Goal: Information Seeking & Learning: Learn about a topic

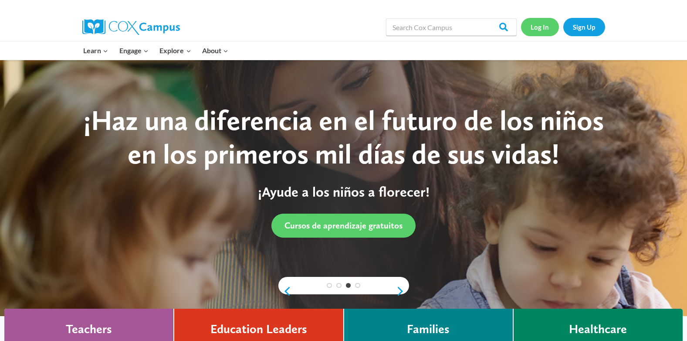
click at [542, 28] on link "Log In" at bounding box center [540, 27] width 38 height 18
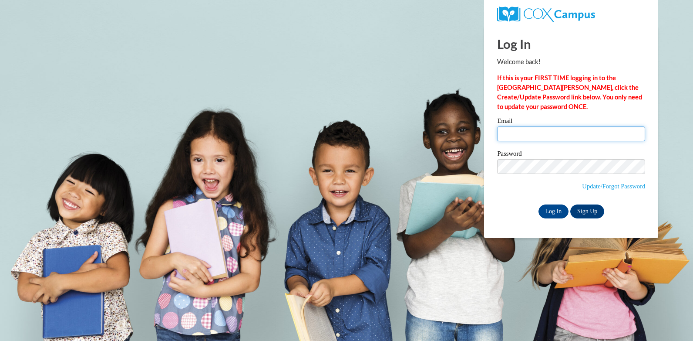
click at [520, 132] on input "Email" at bounding box center [571, 133] width 148 height 15
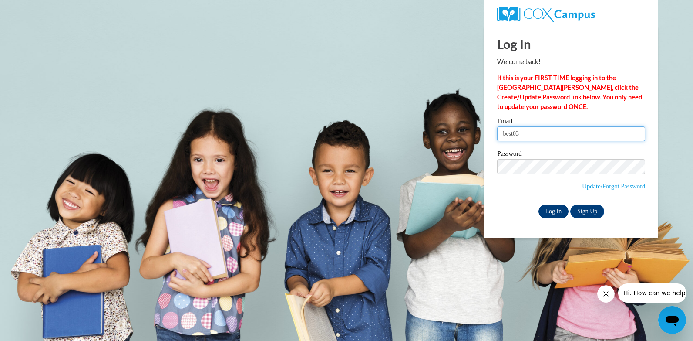
type input "best03"
click at [556, 210] on input "Log In" at bounding box center [554, 211] width 30 height 14
click at [559, 211] on input "Log In" at bounding box center [554, 211] width 30 height 14
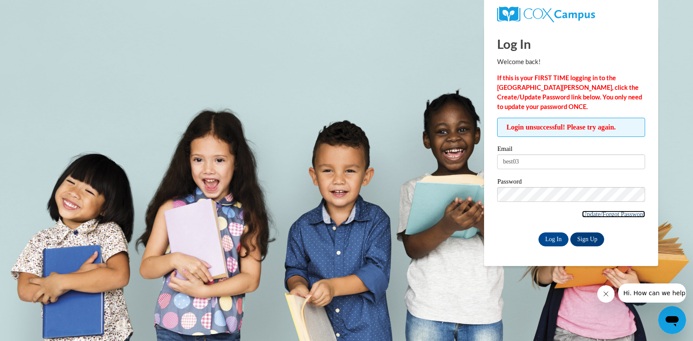
click at [608, 212] on link "Update/Forgot Password" at bounding box center [613, 213] width 63 height 7
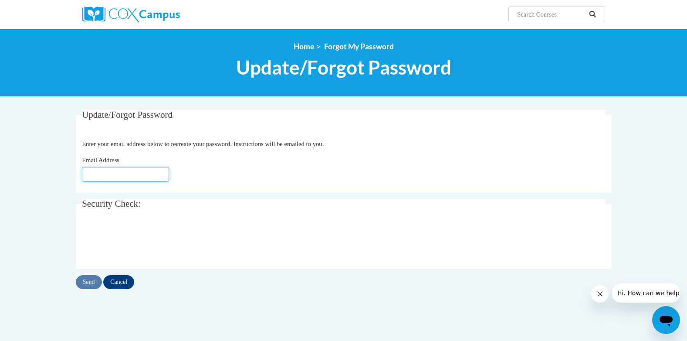
click at [111, 173] on input "Email Address" at bounding box center [125, 174] width 87 height 15
type input "[EMAIL_ADDRESS][DOMAIN_NAME]"
click at [88, 280] on div "Send Cancel" at bounding box center [344, 282] width 536 height 14
click at [89, 283] on input "Send" at bounding box center [89, 282] width 26 height 14
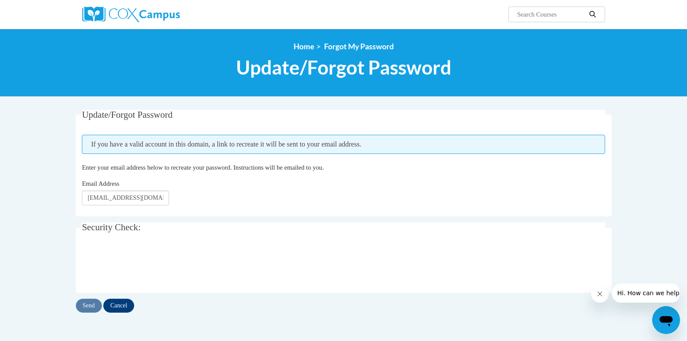
click at [670, 294] on span "Hi. How can we help?" at bounding box center [649, 292] width 65 height 7
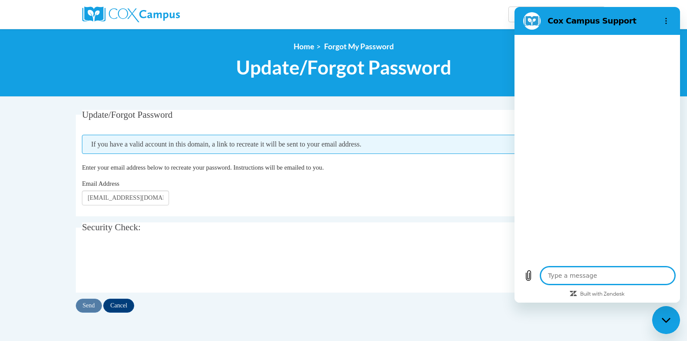
type textarea "x"
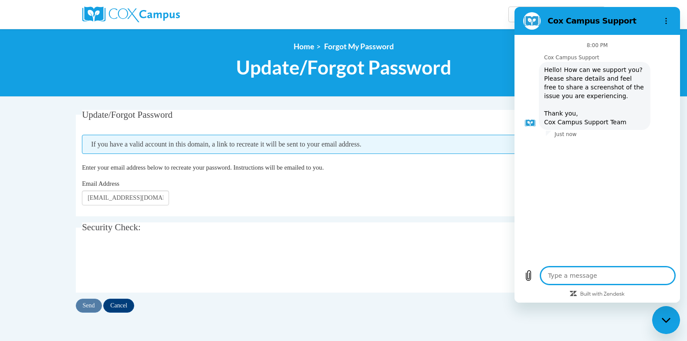
type textarea "u"
type textarea "x"
type textarea "up"
type textarea "x"
type textarea "upd"
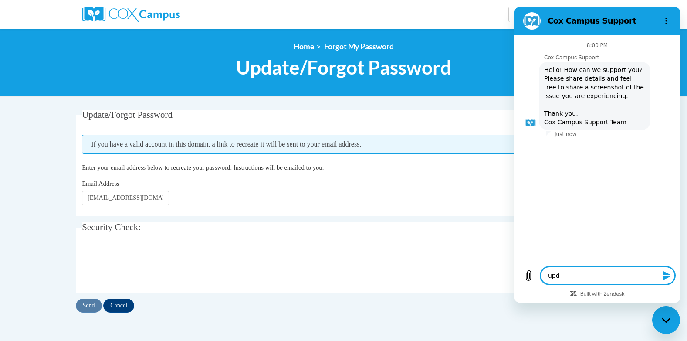
type textarea "x"
type textarea "upda"
type textarea "x"
type textarea "updat"
type textarea "x"
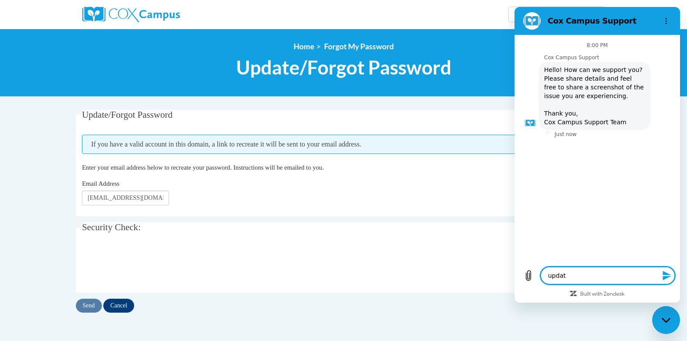
type textarea "updati"
type textarea "x"
type textarea "updatin"
type textarea "x"
type textarea "updating"
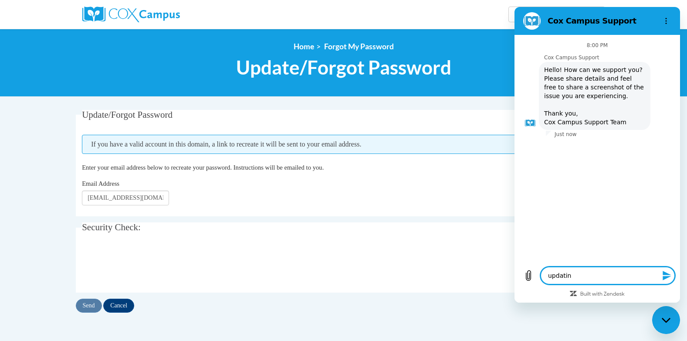
type textarea "x"
type textarea "updating"
type textarea "x"
type textarea "updating p"
type textarea "x"
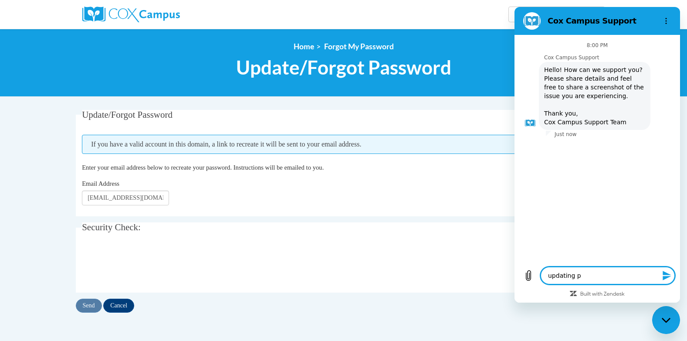
type textarea "updating pa"
type textarea "x"
type textarea "updating pas"
type textarea "x"
type textarea "updating pass"
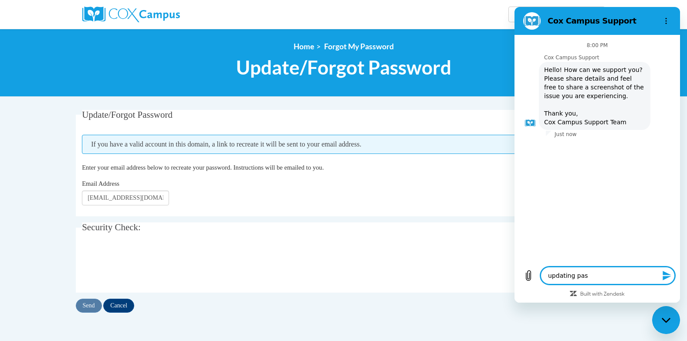
type textarea "x"
type textarea "updating passw"
type textarea "x"
type textarea "updating passwo"
type textarea "x"
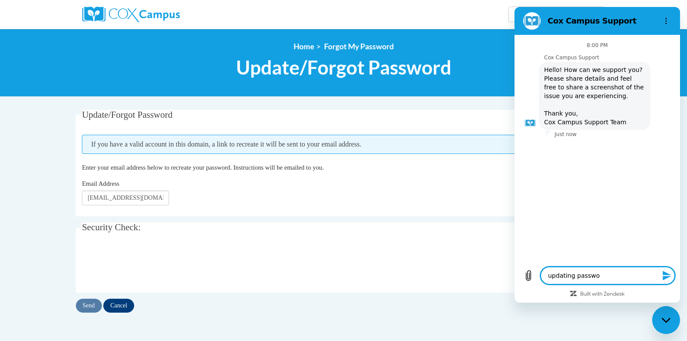
type textarea "updating passwor"
type textarea "x"
type textarea "updating password"
type textarea "x"
type textarea "updating password"
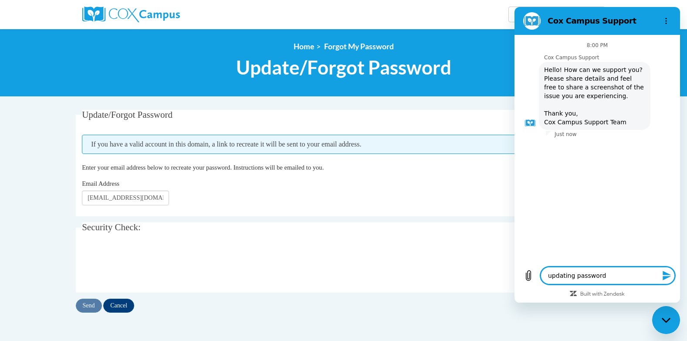
click at [665, 273] on icon "Send message" at bounding box center [666, 275] width 8 height 10
click at [665, 273] on textarea "updating password" at bounding box center [607, 274] width 134 height 17
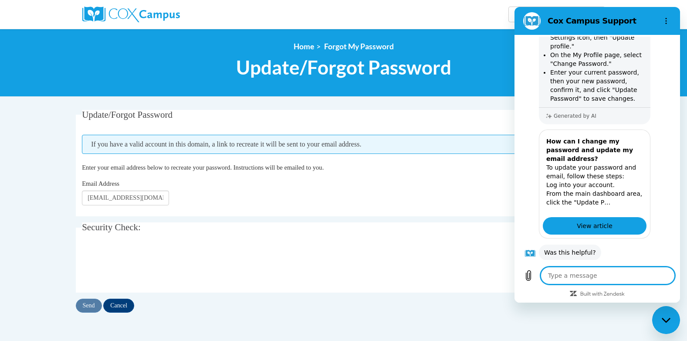
scroll to position [184, 0]
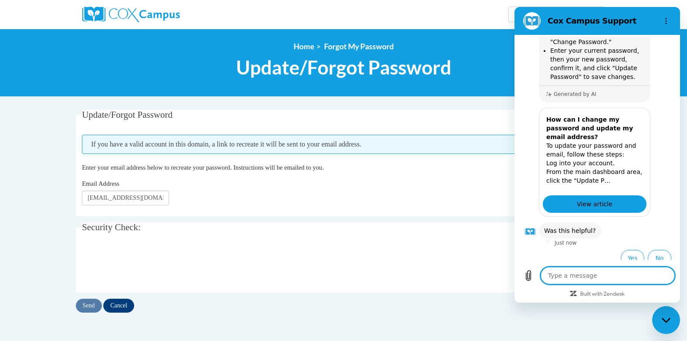
click at [489, 184] on div "Email Address best03us@yahoo.com" at bounding box center [343, 192] width 523 height 27
click at [666, 317] on icon "Close messaging window" at bounding box center [665, 320] width 9 height 6
type textarea "x"
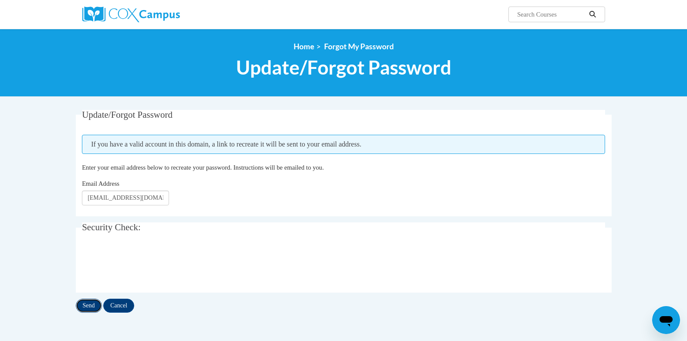
click at [89, 302] on input "Send" at bounding box center [89, 305] width 26 height 14
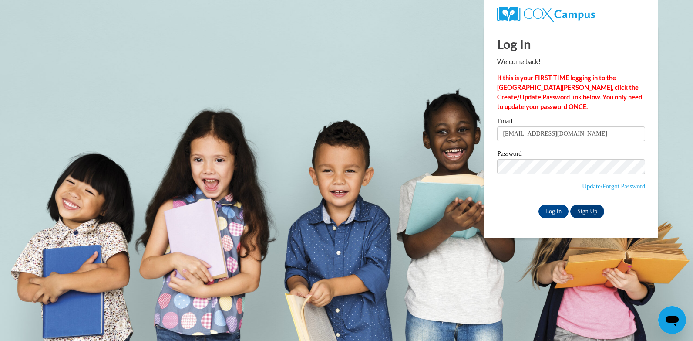
type input "best03us@yahoo.com"
click at [512, 151] on label "Password" at bounding box center [571, 154] width 148 height 9
click at [539, 204] on input "Log In" at bounding box center [554, 211] width 30 height 14
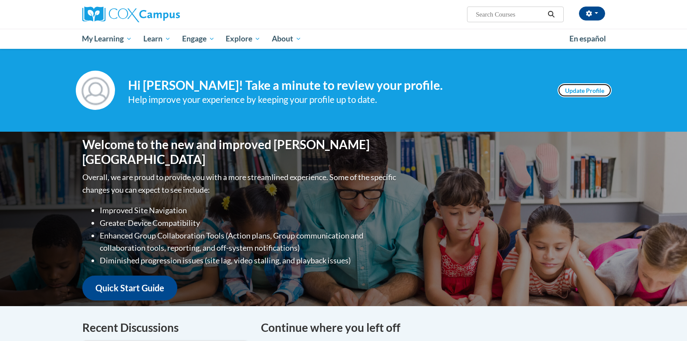
click at [578, 88] on link "Update Profile" at bounding box center [584, 90] width 54 height 14
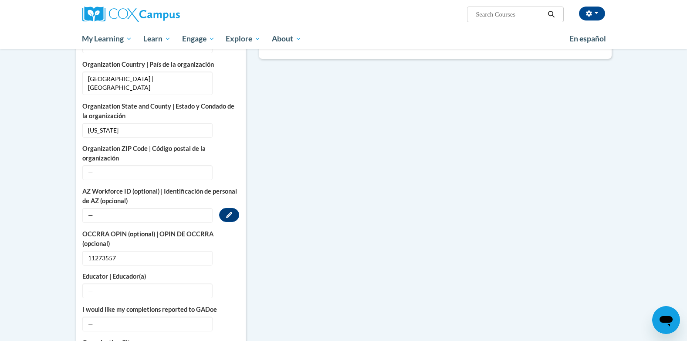
scroll to position [348, 0]
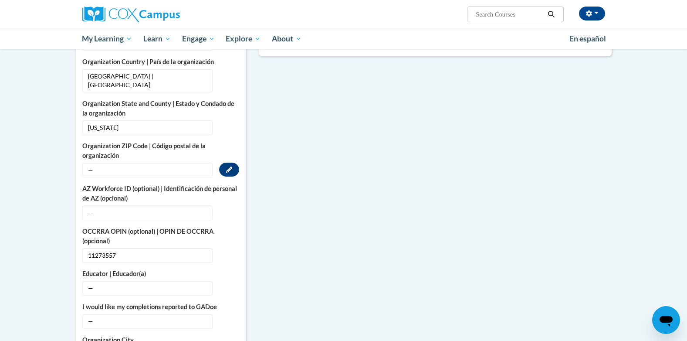
click at [118, 162] on span "—" at bounding box center [147, 169] width 130 height 15
click at [90, 162] on span "—" at bounding box center [147, 169] width 130 height 15
click at [89, 162] on span "—" at bounding box center [147, 169] width 130 height 15
click at [105, 162] on span "—" at bounding box center [147, 169] width 130 height 15
click at [226, 166] on icon "Custom profile fields" at bounding box center [229, 169] width 6 height 6
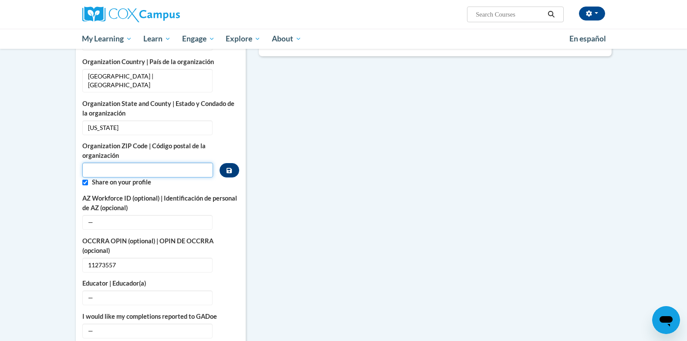
click at [177, 162] on input "Metadata input" at bounding box center [147, 169] width 131 height 15
type input "44004"
click at [291, 205] on div "More About Me Click or press to edit any of the profile fields below. Select mu…" at bounding box center [343, 255] width 549 height 707
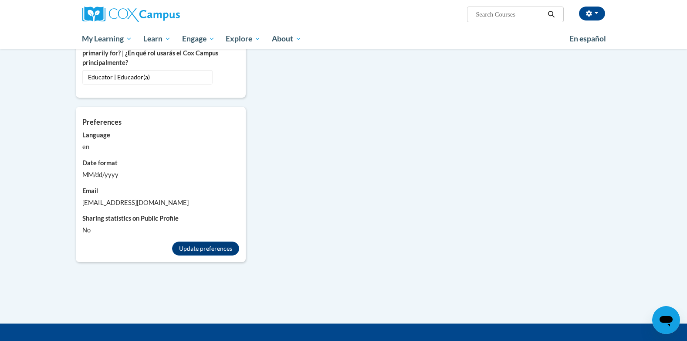
scroll to position [674, 0]
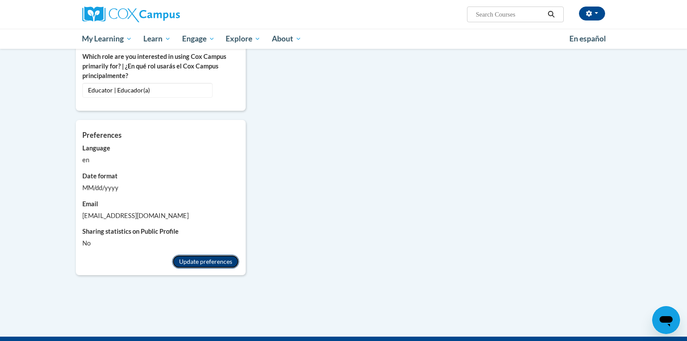
click at [195, 254] on button "Update preferences" at bounding box center [205, 261] width 67 height 14
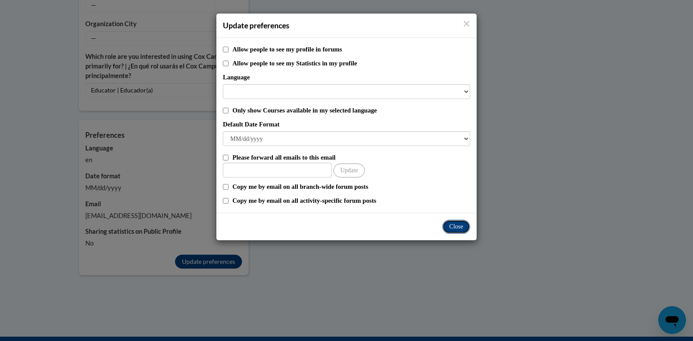
click at [466, 228] on button "Close" at bounding box center [456, 226] width 28 height 14
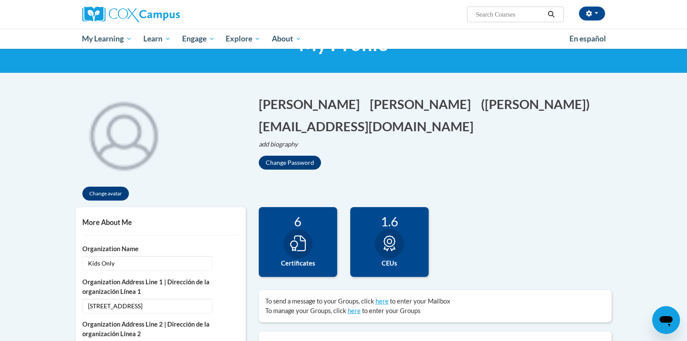
scroll to position [0, 0]
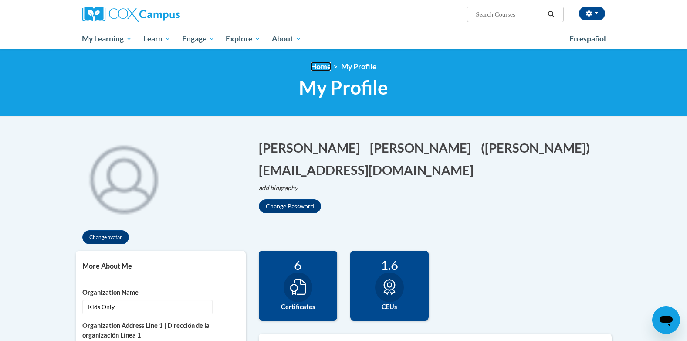
click at [322, 66] on link "Home" at bounding box center [320, 66] width 20 height 9
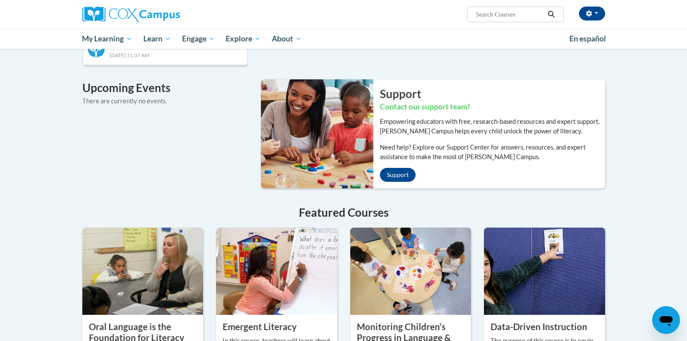
scroll to position [452, 0]
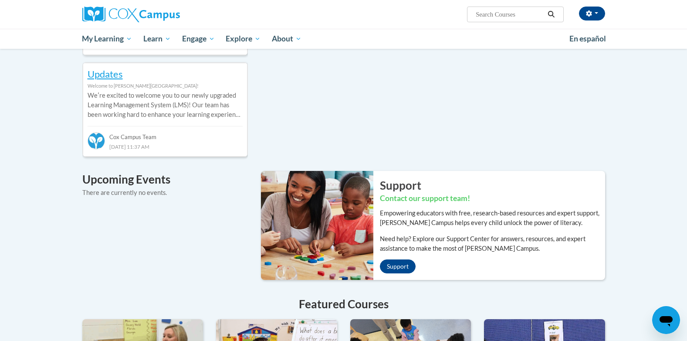
click at [539, 16] on input "Search..." at bounding box center [510, 14] width 70 height 10
type input "transition storytime"
click at [553, 14] on icon "Search" at bounding box center [551, 14] width 8 height 7
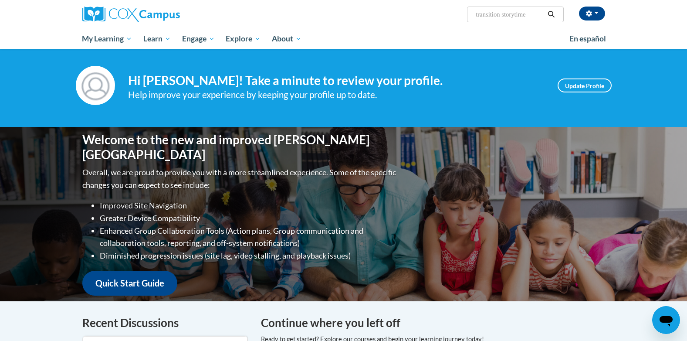
scroll to position [0, 0]
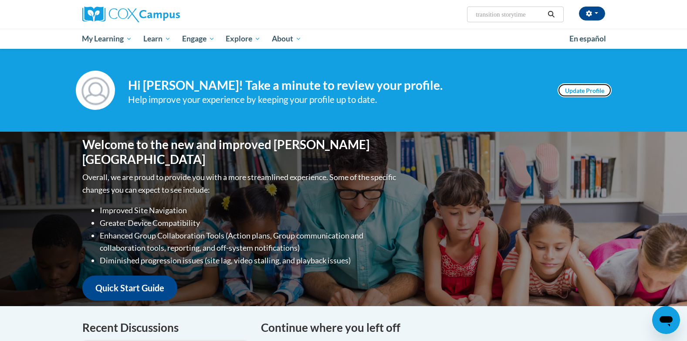
click at [585, 86] on link "Update Profile" at bounding box center [584, 90] width 54 height 14
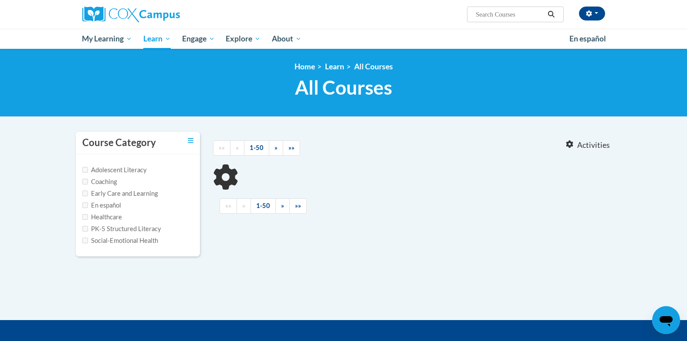
type input "transition storytime"
click at [85, 194] on input "Early Care and Learning" at bounding box center [85, 193] width 6 height 6
checkbox input "true"
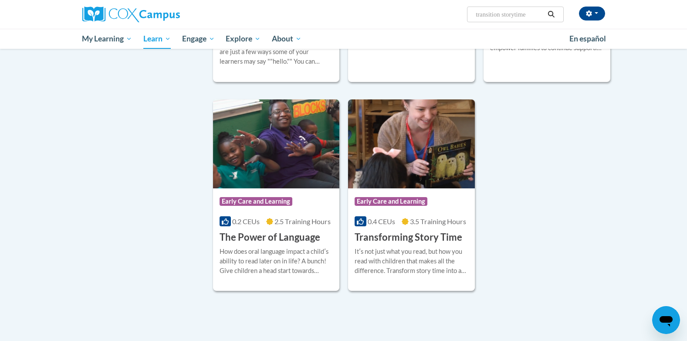
scroll to position [1263, 0]
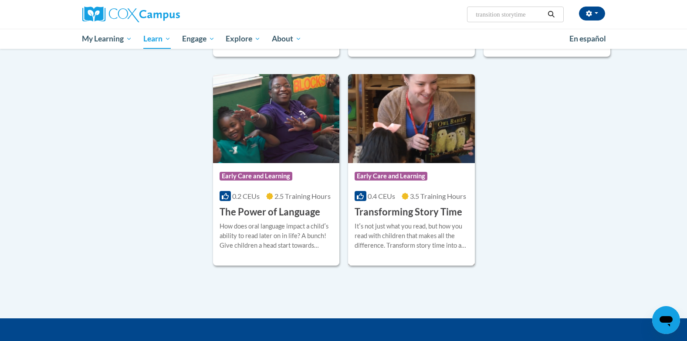
click at [415, 151] on img at bounding box center [411, 118] width 127 height 89
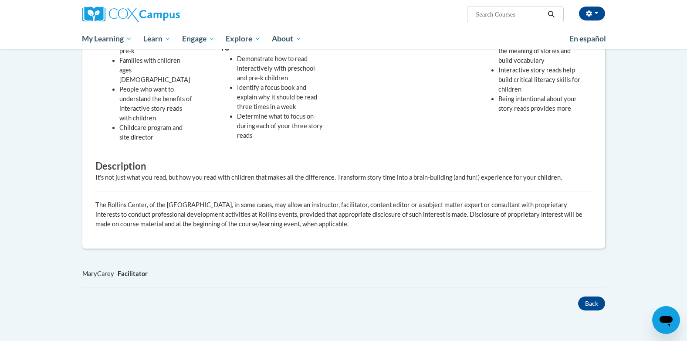
scroll to position [392, 0]
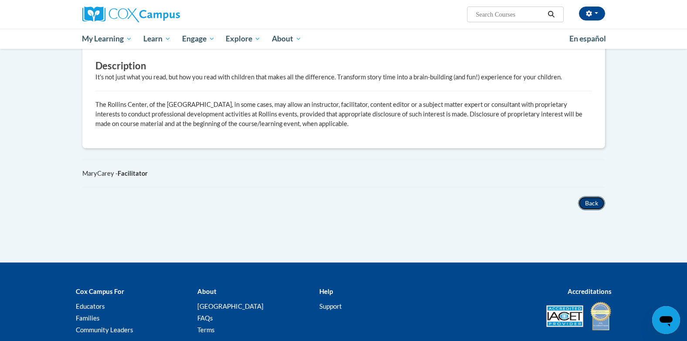
click at [590, 196] on button "Back" at bounding box center [591, 203] width 27 height 14
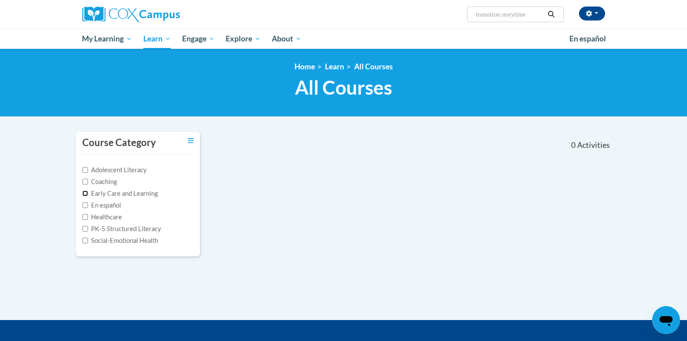
click at [83, 190] on input "Early Care and Learning" at bounding box center [85, 193] width 6 height 6
checkbox input "false"
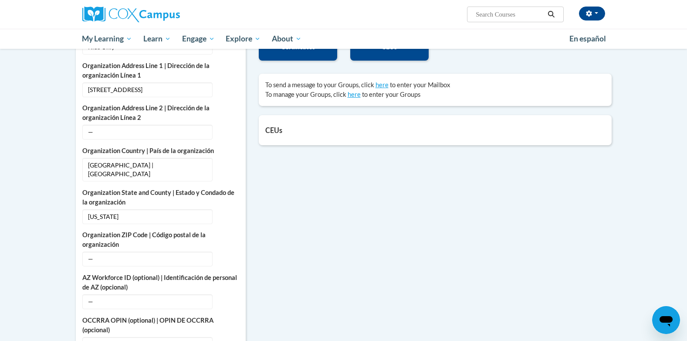
scroll to position [261, 0]
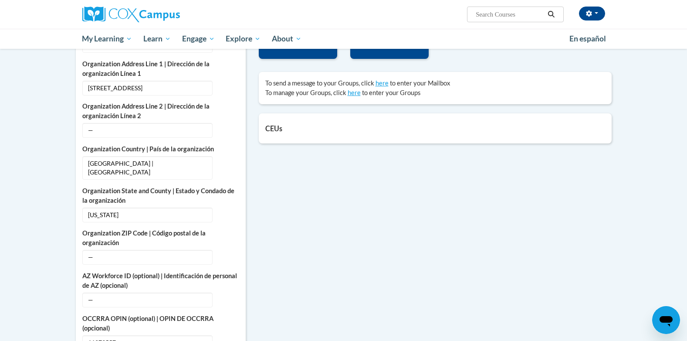
click at [320, 129] on h5 "CEUs" at bounding box center [435, 128] width 340 height 8
click at [596, 14] on span "button" at bounding box center [595, 13] width 3 height 2
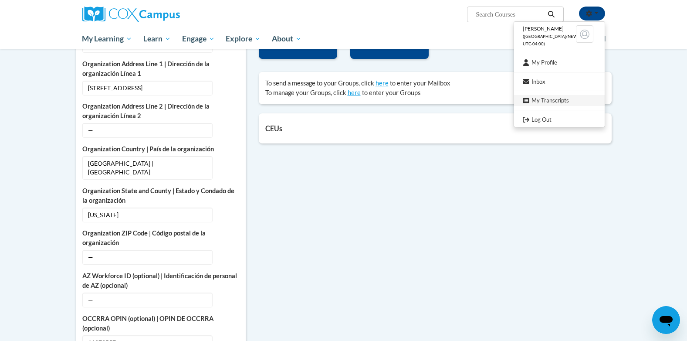
scroll to position [348, 0]
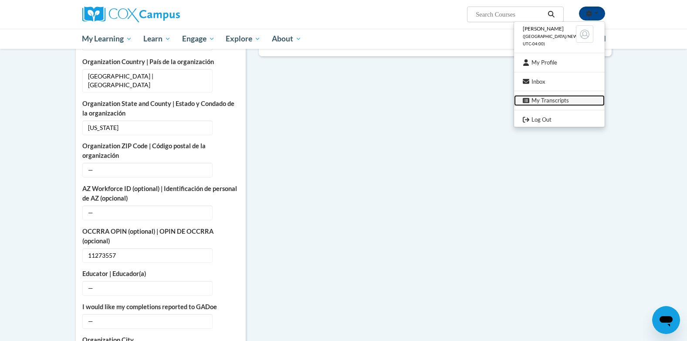
click at [546, 97] on link "My Transcripts" at bounding box center [559, 100] width 91 height 11
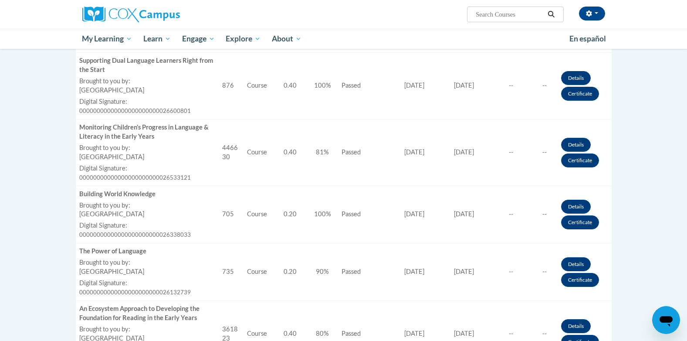
scroll to position [261, 0]
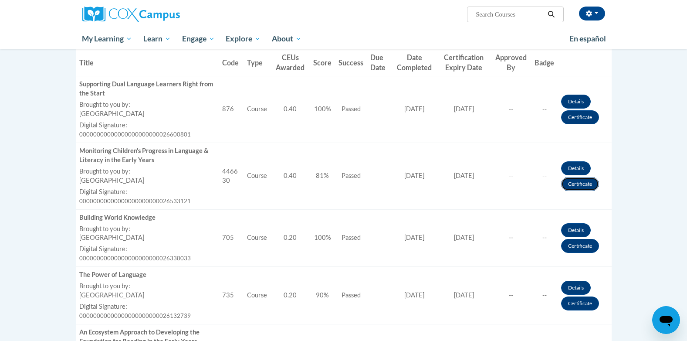
click at [593, 188] on link "Certificate" at bounding box center [580, 184] width 38 height 14
